Goal: Task Accomplishment & Management: Manage account settings

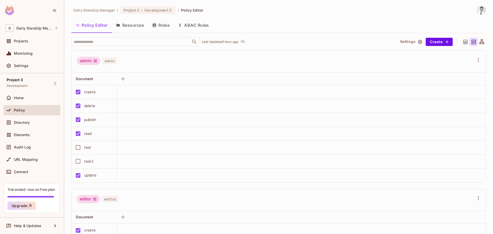
click at [168, 84] on th at bounding box center [323, 79] width 323 height 13
click at [126, 22] on button "Resources" at bounding box center [130, 25] width 36 height 13
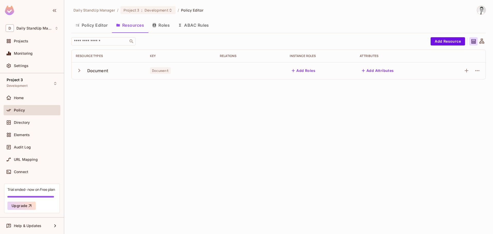
click at [79, 70] on icon "button" at bounding box center [79, 70] width 7 height 7
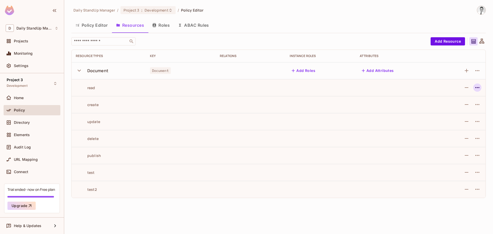
click at [476, 87] on icon "button" at bounding box center [477, 87] width 6 height 6
click at [461, 100] on div "Edit Action" at bounding box center [457, 99] width 19 height 5
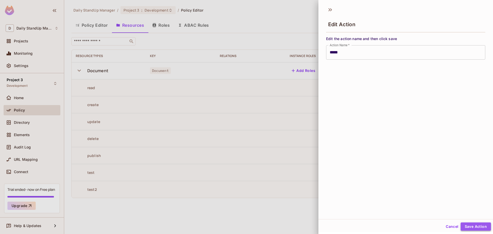
click at [474, 225] on button "Save Action" at bounding box center [475, 226] width 30 height 8
type input "****"
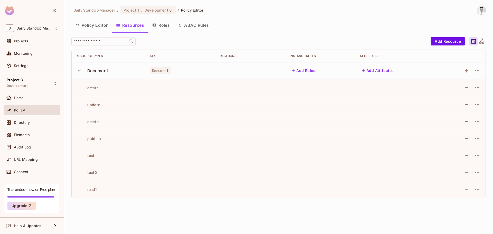
click at [96, 28] on button "Policy Editor" at bounding box center [91, 25] width 41 height 13
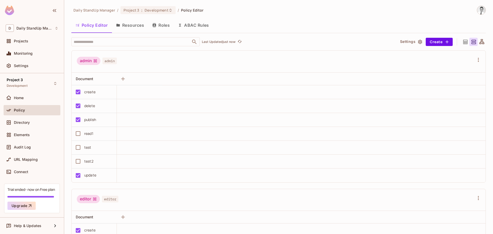
click at [134, 27] on button "Resources" at bounding box center [130, 25] width 36 height 13
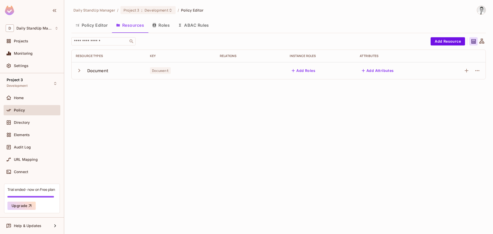
click at [159, 26] on button "Roles" at bounding box center [161, 25] width 26 height 13
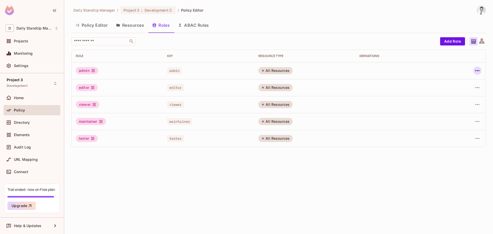
click at [475, 69] on icon "button" at bounding box center [477, 70] width 6 height 6
click at [461, 81] on div "Edit Role" at bounding box center [453, 82] width 15 height 5
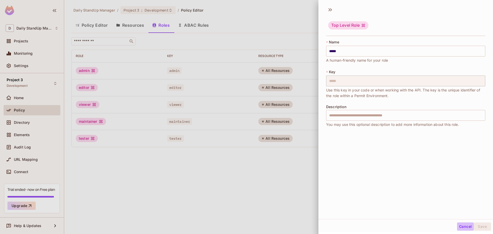
click at [460, 229] on button "Cancel" at bounding box center [465, 226] width 17 height 8
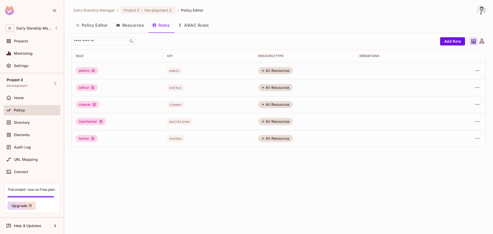
click at [135, 23] on button "Resources" at bounding box center [130, 25] width 36 height 13
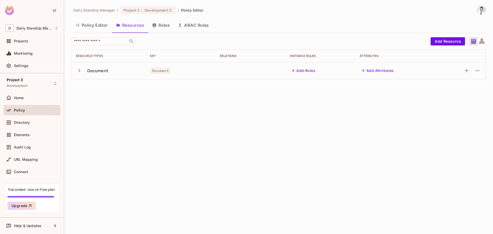
click at [169, 28] on button "Roles" at bounding box center [161, 25] width 26 height 13
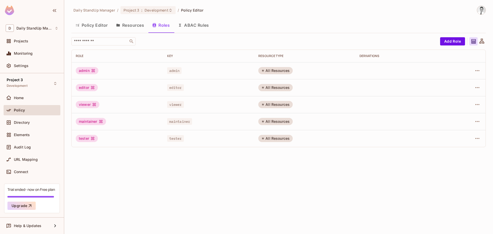
click at [258, 25] on div "Policy Editor Resources Roles ABAC Rules" at bounding box center [278, 25] width 414 height 13
click at [130, 24] on button "Resources" at bounding box center [130, 25] width 36 height 13
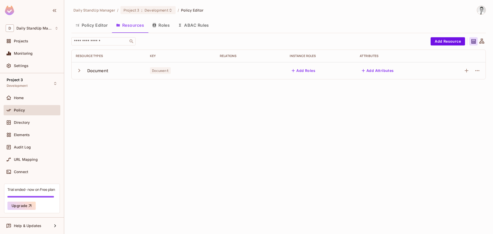
click at [76, 71] on icon "button" at bounding box center [79, 70] width 7 height 7
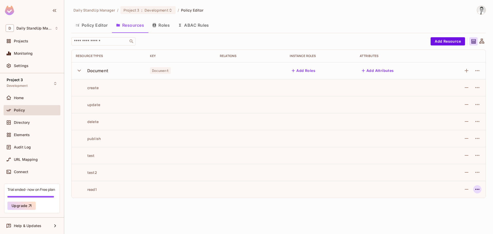
click at [475, 189] on icon "button" at bounding box center [477, 189] width 6 height 6
click at [461, 195] on li "Edit Action" at bounding box center [456, 200] width 44 height 11
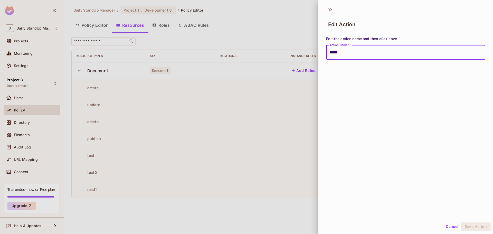
click at [362, 53] on input "*****" at bounding box center [405, 52] width 159 height 14
click at [460, 222] on button "Save Action" at bounding box center [475, 226] width 30 height 8
type input "*****"
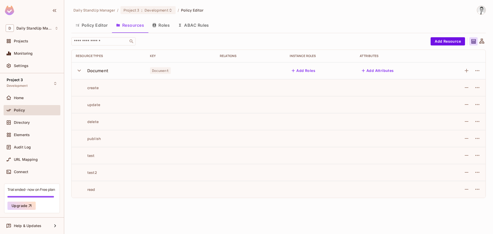
click at [163, 22] on button "Roles" at bounding box center [161, 25] width 26 height 13
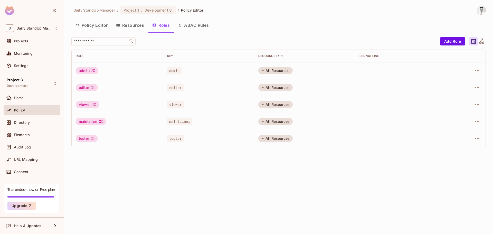
click at [86, 21] on button "Policy Editor" at bounding box center [91, 25] width 41 height 13
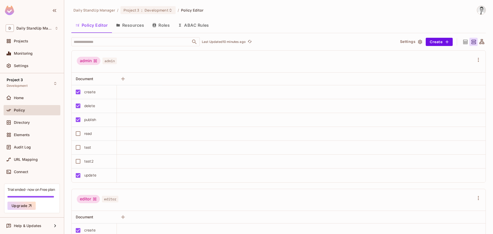
click at [226, 65] on div "admin admin" at bounding box center [275, 62] width 397 height 10
click at [425, 38] on button "Create" at bounding box center [438, 42] width 27 height 8
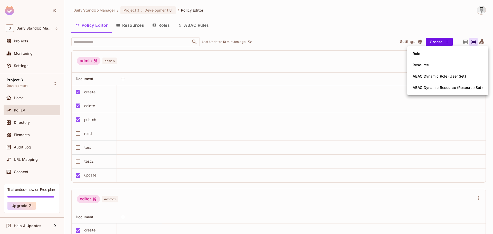
click at [350, 63] on div at bounding box center [246, 117] width 493 height 234
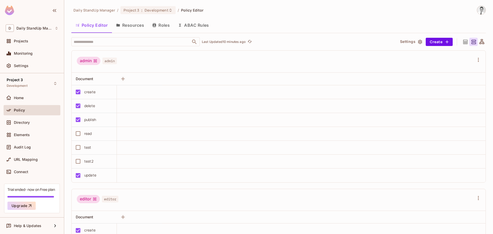
click at [334, 17] on div "Daily StandUp Manager / Project 3 : Development / Policy Editor Policy Editor R…" at bounding box center [278, 120] width 414 height 228
click at [134, 26] on button "Resources" at bounding box center [130, 25] width 36 height 13
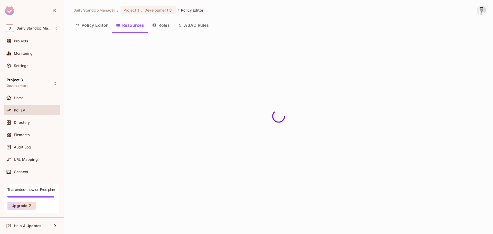
click at [164, 25] on button "Roles" at bounding box center [161, 25] width 26 height 13
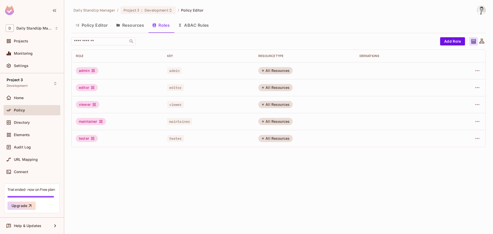
click at [138, 23] on button "Resources" at bounding box center [130, 25] width 36 height 13
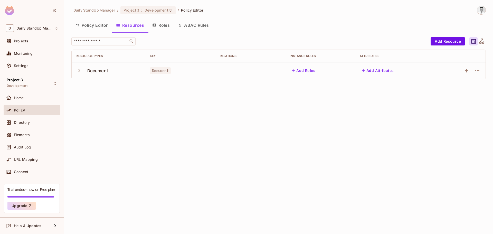
click at [91, 28] on button "Policy Editor" at bounding box center [91, 25] width 41 height 13
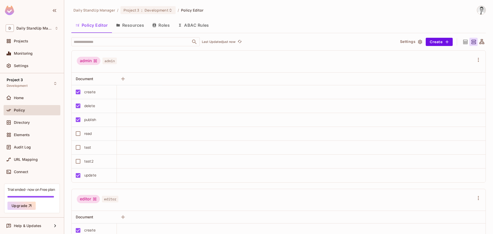
click at [132, 25] on button "Resources" at bounding box center [130, 25] width 36 height 13
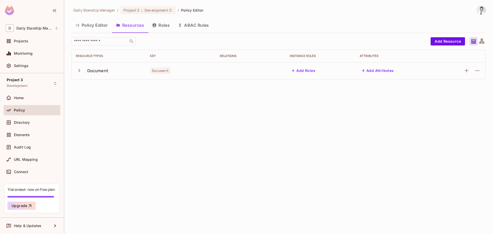
click at [80, 71] on icon "button" at bounding box center [79, 70] width 7 height 7
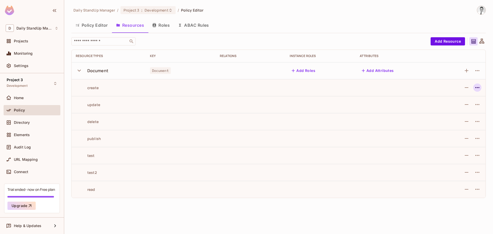
click at [474, 89] on icon "button" at bounding box center [477, 87] width 6 height 6
click at [459, 103] on span "Edit Action" at bounding box center [457, 99] width 22 height 8
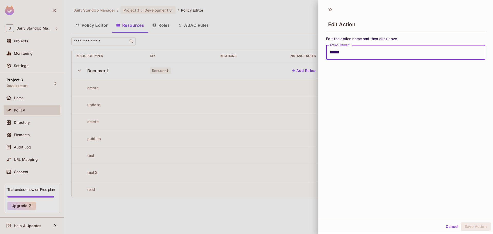
click at [471, 225] on button "Save Action" at bounding box center [475, 226] width 30 height 8
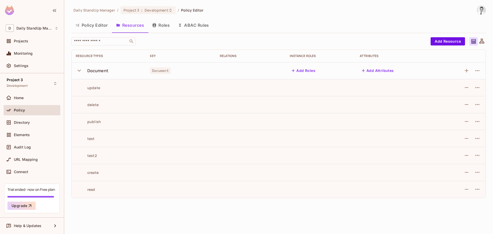
click at [102, 23] on button "Policy Editor" at bounding box center [91, 25] width 41 height 13
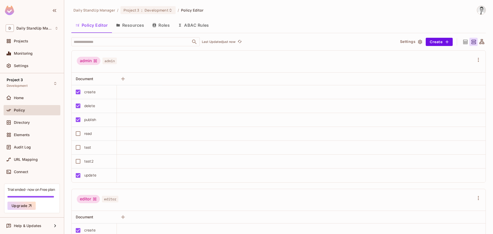
click at [130, 25] on button "Resources" at bounding box center [130, 25] width 36 height 13
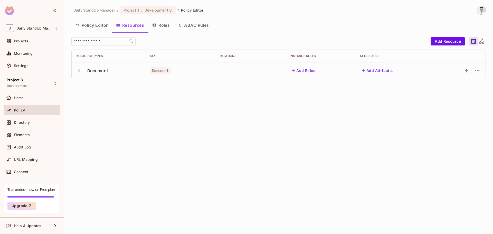
click at [80, 69] on icon "button" at bounding box center [79, 70] width 7 height 7
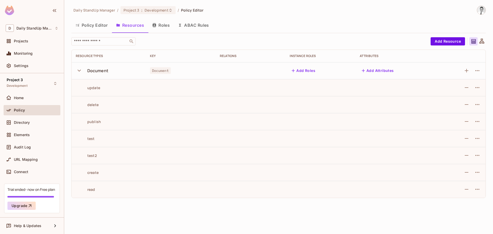
click at [173, 113] on td at bounding box center [181, 121] width 70 height 17
click at [476, 104] on icon "button" at bounding box center [477, 104] width 6 height 6
click at [458, 113] on span "Edit Action" at bounding box center [457, 116] width 22 height 8
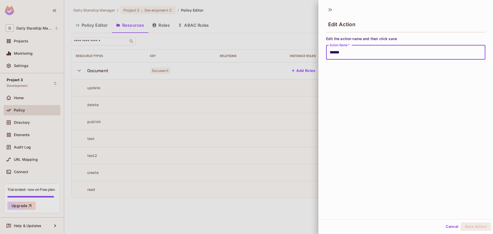
click at [469, 223] on button "Save Action" at bounding box center [475, 226] width 30 height 8
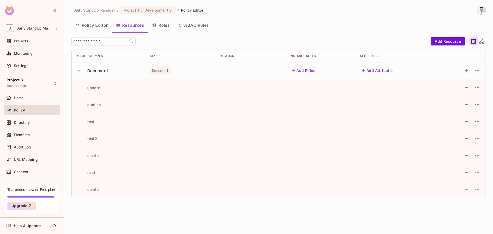
click at [100, 24] on button "Policy Editor" at bounding box center [91, 25] width 41 height 13
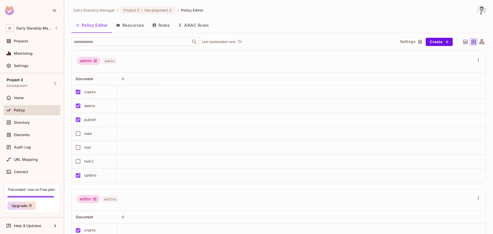
click at [272, 53] on div "admin admin" at bounding box center [279, 62] width 414 height 22
click at [130, 25] on button "Resources" at bounding box center [130, 25] width 36 height 13
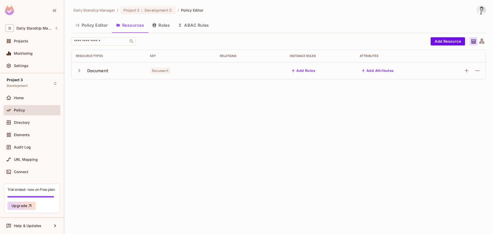
click at [81, 68] on icon "button" at bounding box center [79, 70] width 7 height 7
click at [478, 87] on icon "button" at bounding box center [477, 87] width 6 height 6
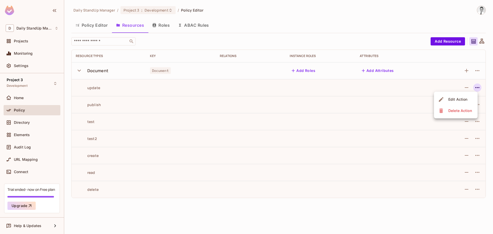
click at [478, 87] on div at bounding box center [246, 117] width 493 height 234
click at [477, 173] on icon "button" at bounding box center [477, 172] width 6 height 6
click at [452, 183] on div "Edit Action" at bounding box center [457, 183] width 19 height 5
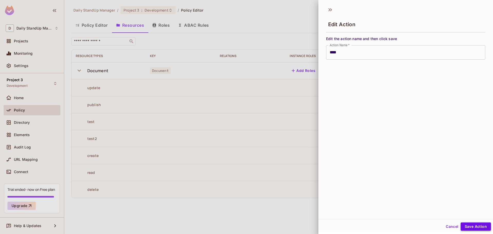
click at [468, 225] on button "Save Action" at bounding box center [475, 226] width 30 height 8
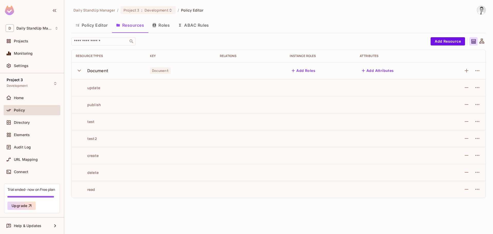
drag, startPoint x: 163, startPoint y: 23, endPoint x: 1, endPoint y: 76, distance: 171.3
click at [163, 23] on button "Roles" at bounding box center [161, 25] width 26 height 13
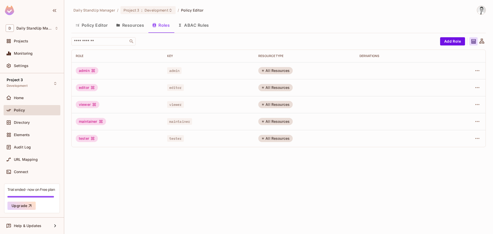
click at [93, 26] on button "Policy Editor" at bounding box center [91, 25] width 41 height 13
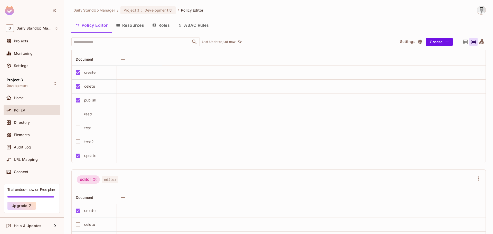
scroll to position [128, 0]
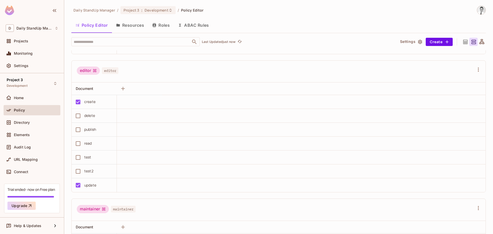
click at [155, 23] on icon "button" at bounding box center [153, 25] width 3 height 4
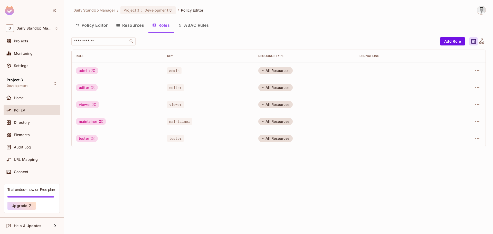
click at [89, 24] on button "Policy Editor" at bounding box center [91, 25] width 41 height 13
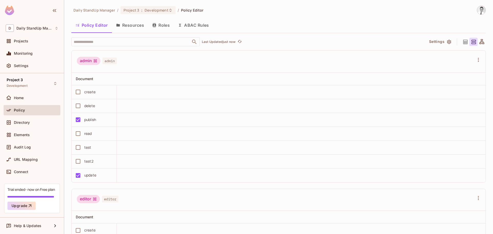
click at [262, 29] on div "Policy Editor Resources Roles ABAC Rules" at bounding box center [278, 25] width 414 height 13
click at [162, 24] on button "Roles" at bounding box center [161, 25] width 26 height 13
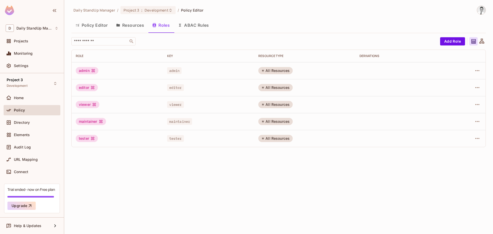
drag, startPoint x: 123, startPoint y: 28, endPoint x: 101, endPoint y: 26, distance: 22.4
click at [122, 27] on button "Resources" at bounding box center [130, 25] width 36 height 13
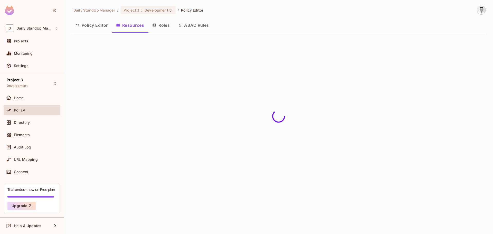
click at [97, 23] on button "Policy Editor" at bounding box center [91, 25] width 41 height 13
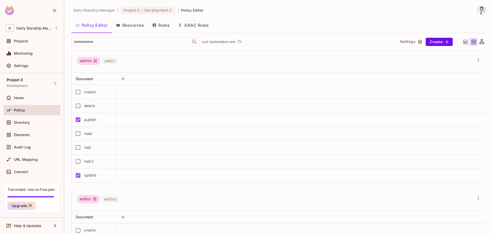
click at [172, 60] on div "admin admin" at bounding box center [275, 62] width 397 height 10
click at [447, 228] on button "Reset" at bounding box center [446, 226] width 16 height 8
click at [140, 27] on button "Resources" at bounding box center [130, 25] width 36 height 13
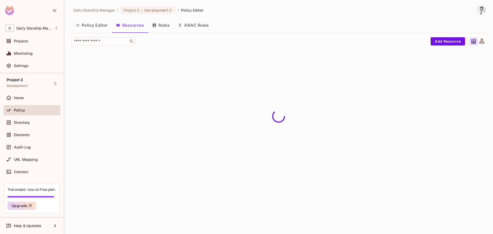
click at [162, 25] on button "Roles" at bounding box center [161, 25] width 26 height 13
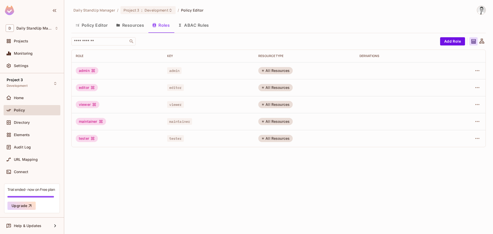
click at [132, 22] on button "Resources" at bounding box center [130, 25] width 36 height 13
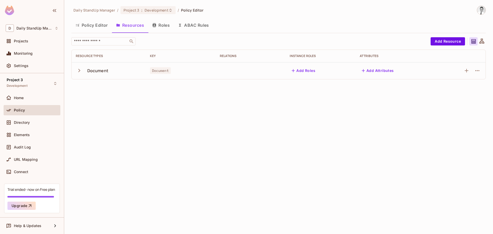
click at [79, 70] on icon "button" at bounding box center [79, 70] width 2 height 3
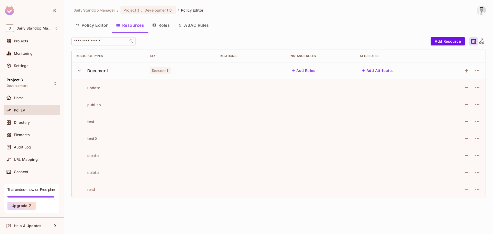
click at [95, 21] on button "Policy Editor" at bounding box center [91, 25] width 41 height 13
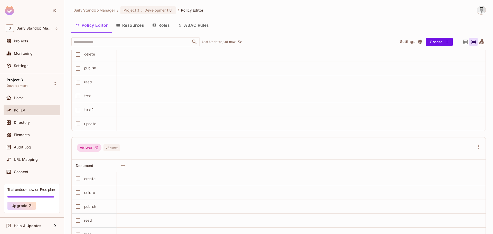
scroll to position [514, 0]
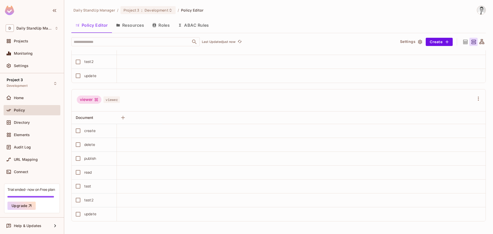
click at [159, 25] on button "Roles" at bounding box center [161, 25] width 26 height 13
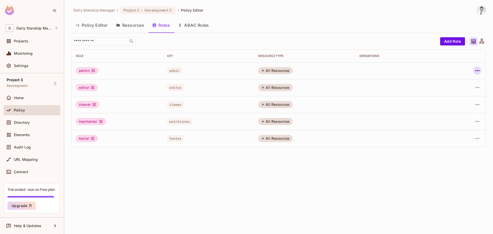
click at [476, 71] on icon "button" at bounding box center [477, 70] width 6 height 6
click at [457, 84] on div "Edit Role" at bounding box center [453, 82] width 15 height 5
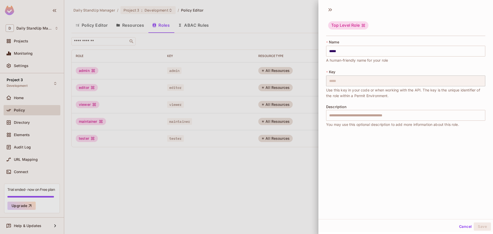
drag, startPoint x: 419, startPoint y: 36, endPoint x: 398, endPoint y: 36, distance: 21.0
click at [419, 36] on div "Top Level Role" at bounding box center [405, 22] width 174 height 32
click at [462, 225] on button "Cancel" at bounding box center [465, 226] width 17 height 8
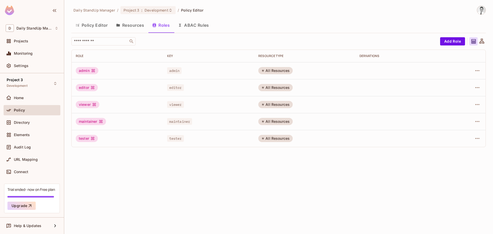
click at [126, 26] on button "Resources" at bounding box center [130, 25] width 36 height 13
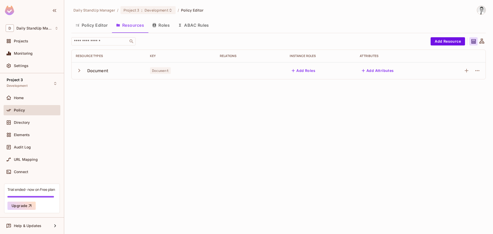
click at [74, 71] on td "Document" at bounding box center [109, 70] width 74 height 17
click at [80, 71] on icon "button" at bounding box center [79, 70] width 7 height 7
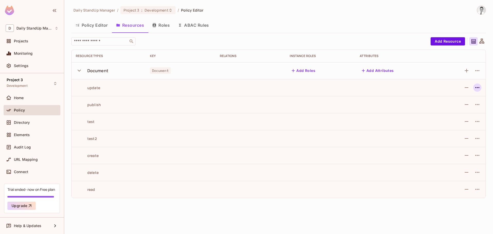
click at [477, 87] on icon "button" at bounding box center [477, 87] width 6 height 6
click at [466, 99] on div "Edit Action" at bounding box center [457, 99] width 19 height 5
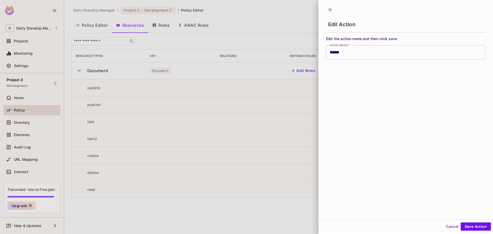
click at [375, 20] on div "Edit Action" at bounding box center [405, 24] width 159 height 17
click at [437, 139] on div "Edit Action Edit the action name and then click save Action Name   * ****** Act…" at bounding box center [405, 111] width 174 height 215
click at [430, 126] on div "Edit Action Edit the action name and then click save Action Name   * ****** Act…" at bounding box center [405, 111] width 174 height 215
click at [449, 228] on button "Cancel" at bounding box center [451, 226] width 17 height 8
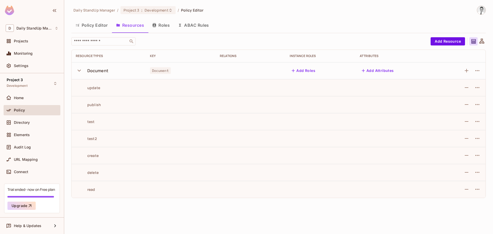
click at [284, 28] on div "Policy Editor Resources Roles ABAC Rules" at bounding box center [278, 25] width 414 height 13
